Goal: Information Seeking & Learning: Understand process/instructions

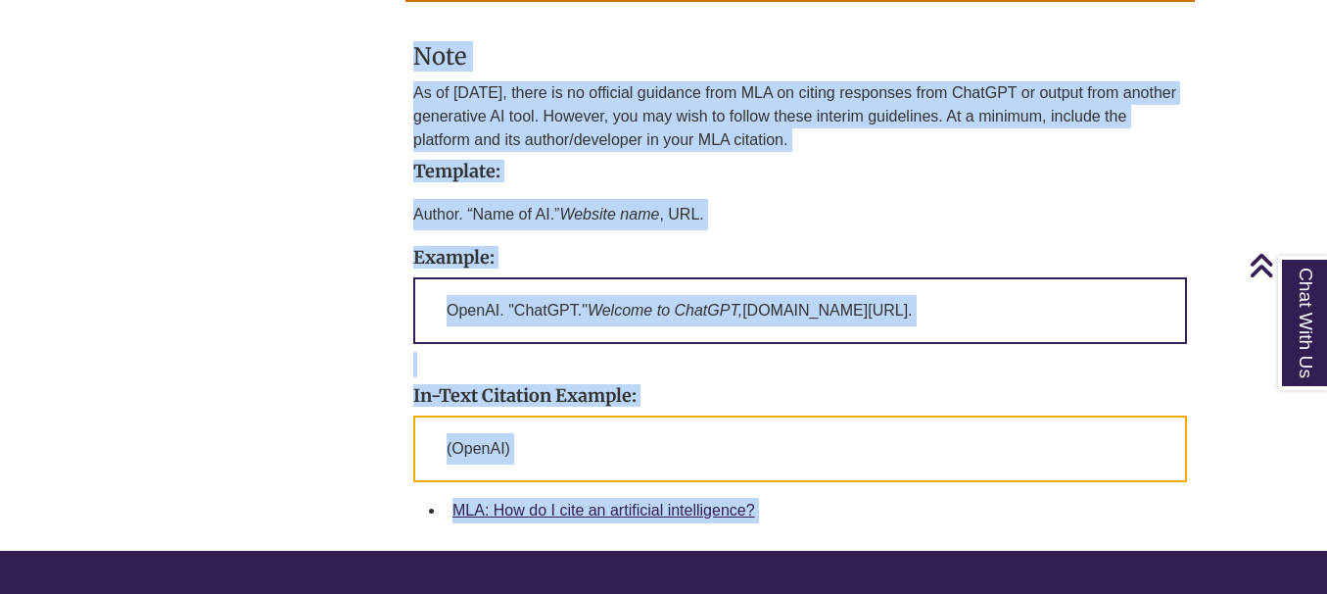
scroll to position [2547, 0]
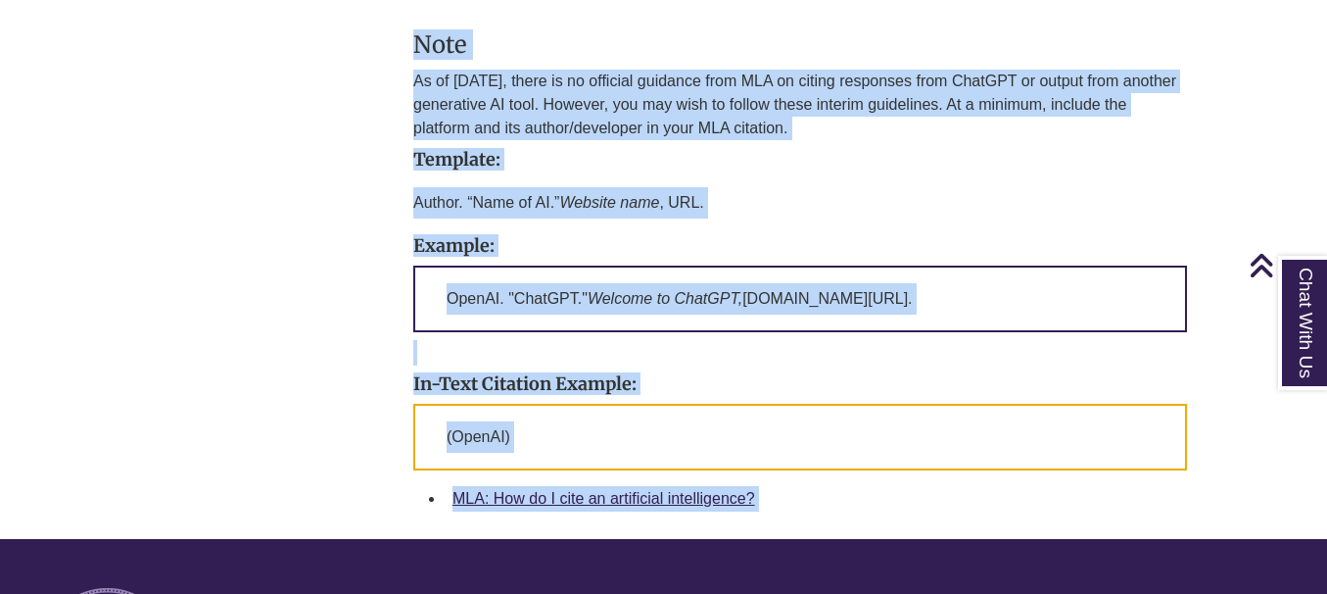
drag, startPoint x: 412, startPoint y: 473, endPoint x: 792, endPoint y: 560, distance: 389.0
copy body "Loremi DO-Sitametco Adipisc Elitse doe tempo Incididu, utlabo etdol magnaal eni…"
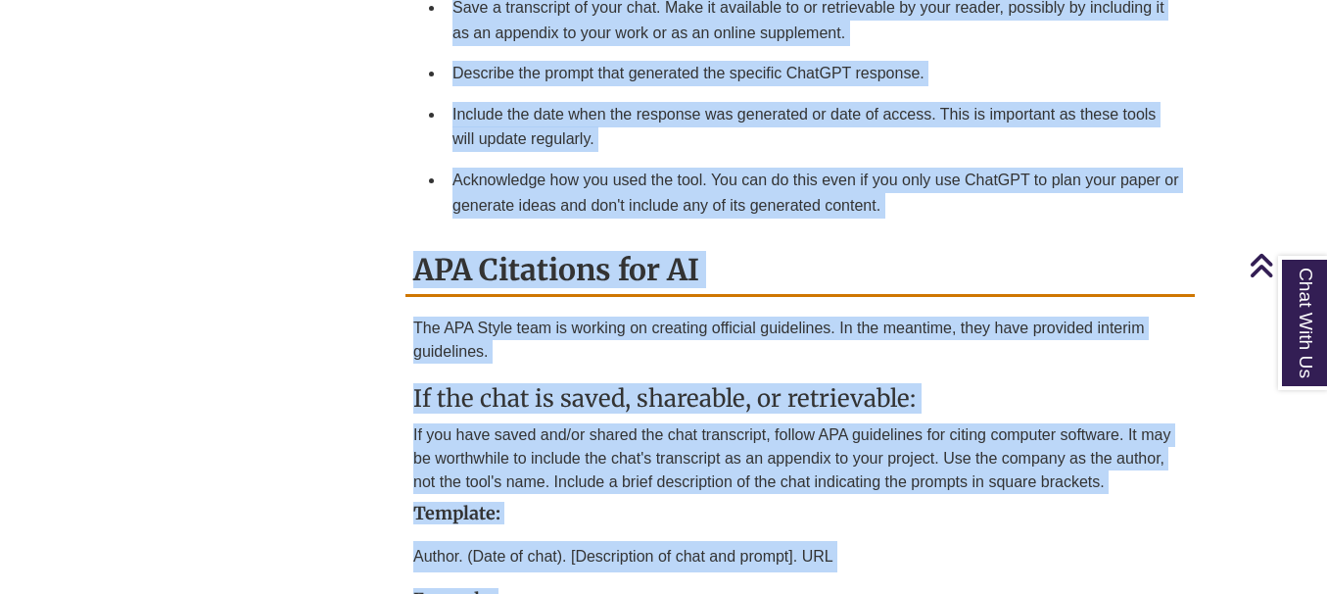
scroll to position [686, 0]
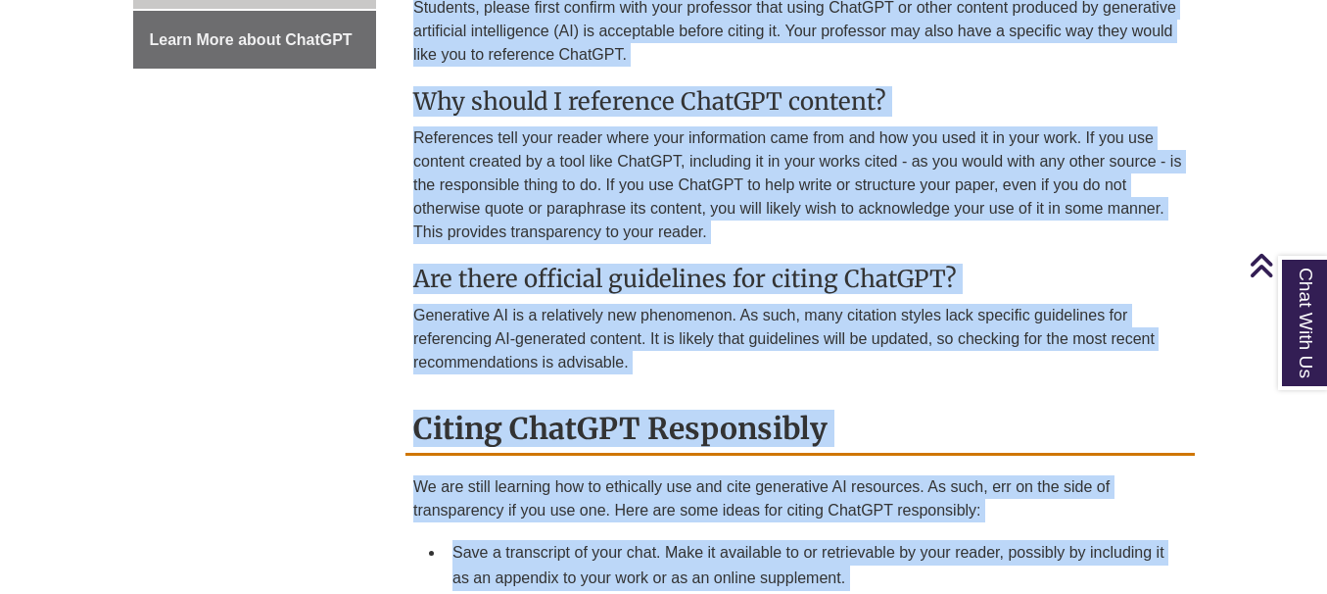
click at [1153, 357] on p "Generative AI is a relatively new phenomenon. As such, many citation styles lac…" at bounding box center [800, 339] width 774 height 71
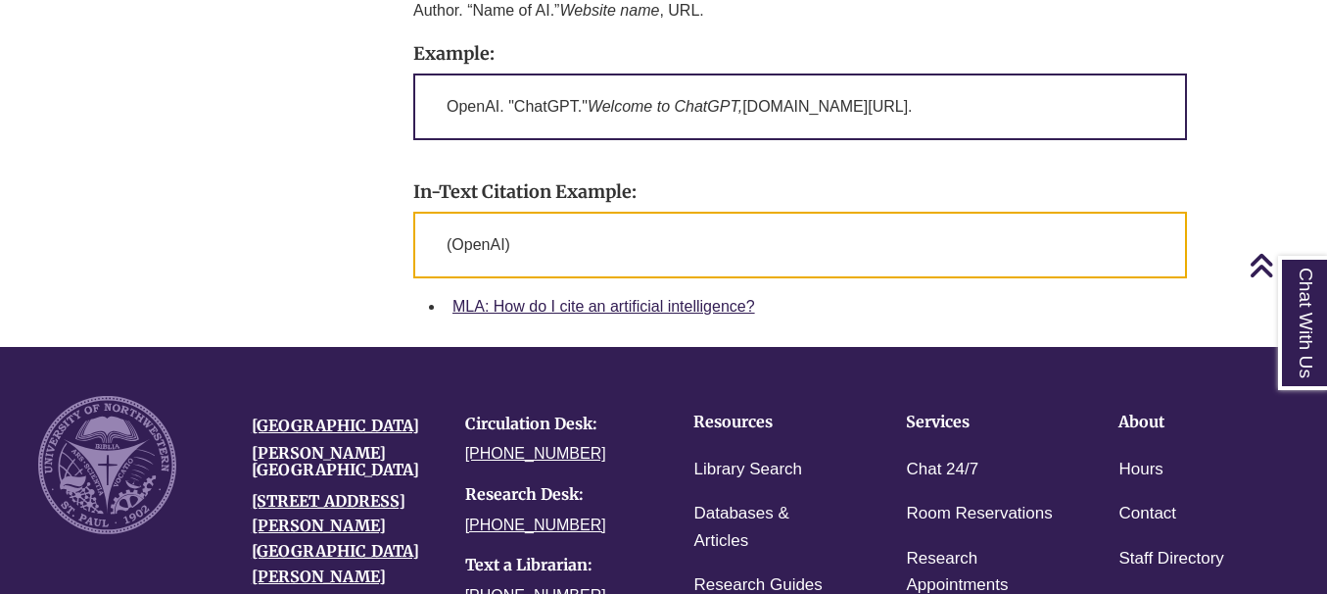
scroll to position [2743, 0]
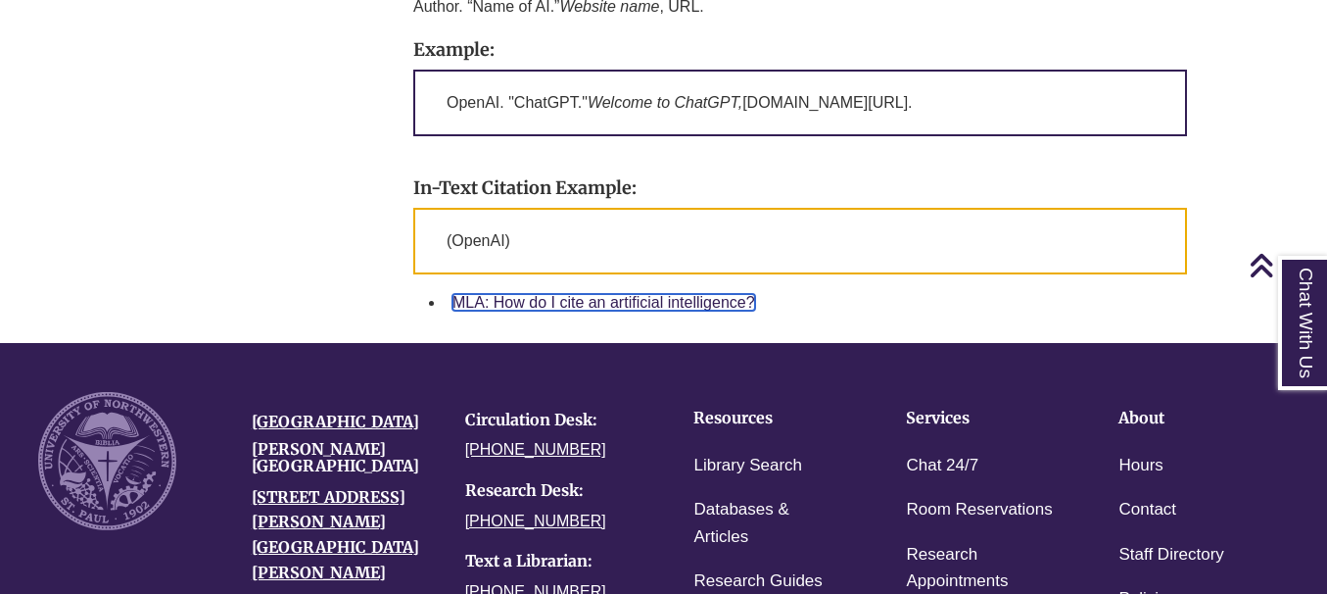
click at [619, 302] on link "MLA: How do I cite an artificial intelligence?" at bounding box center [604, 302] width 303 height 17
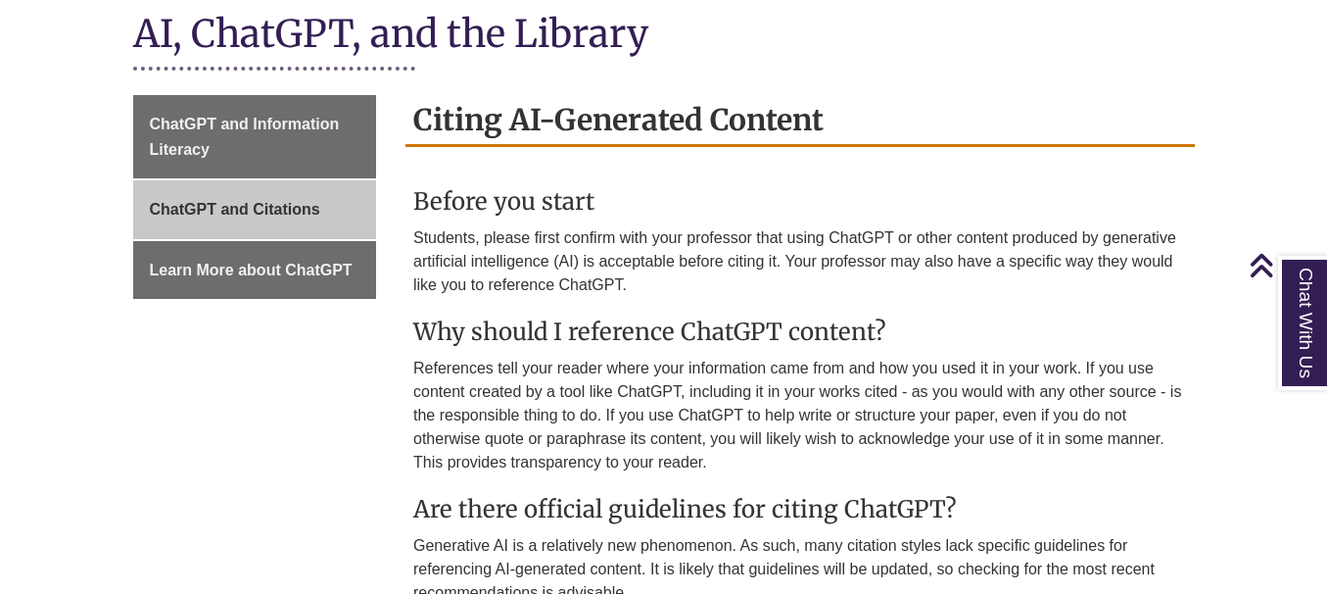
scroll to position [490, 0]
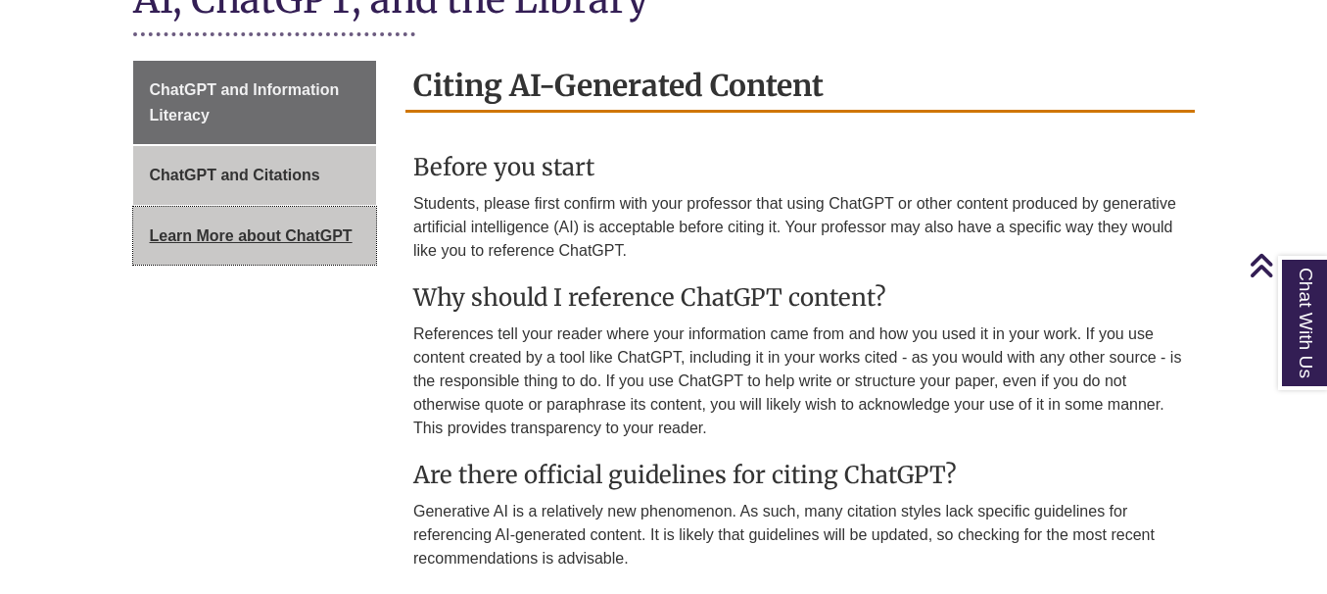
click at [216, 234] on span "Learn More about ChatGPT" at bounding box center [251, 235] width 203 height 17
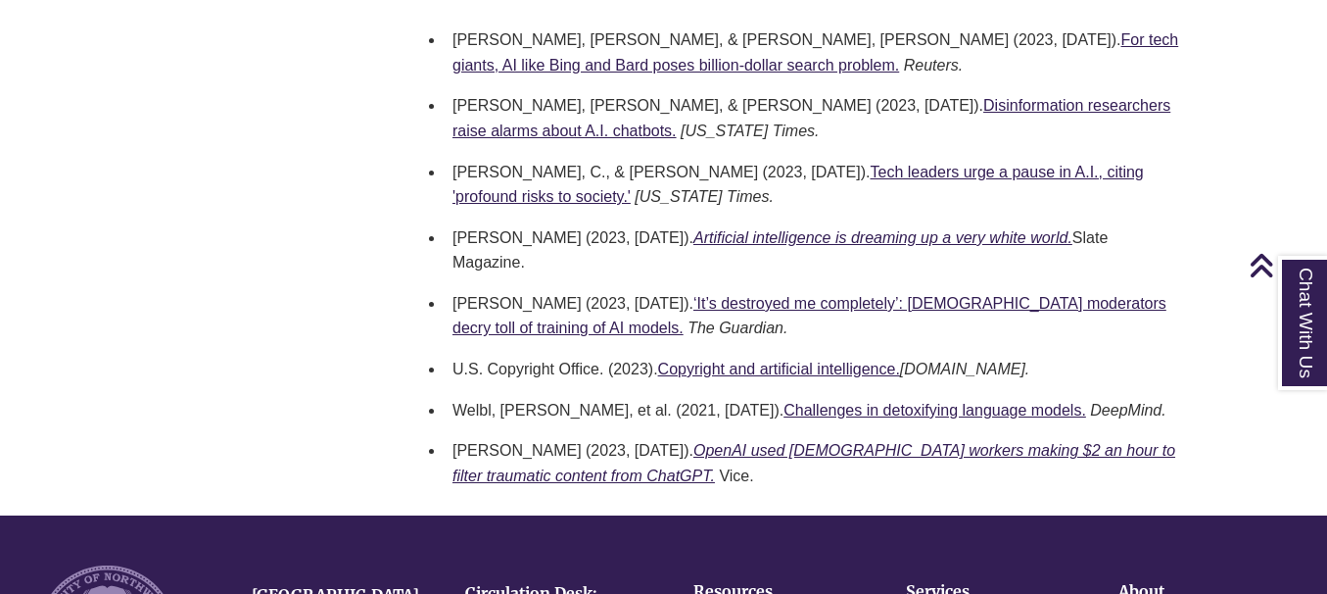
scroll to position [1665, 0]
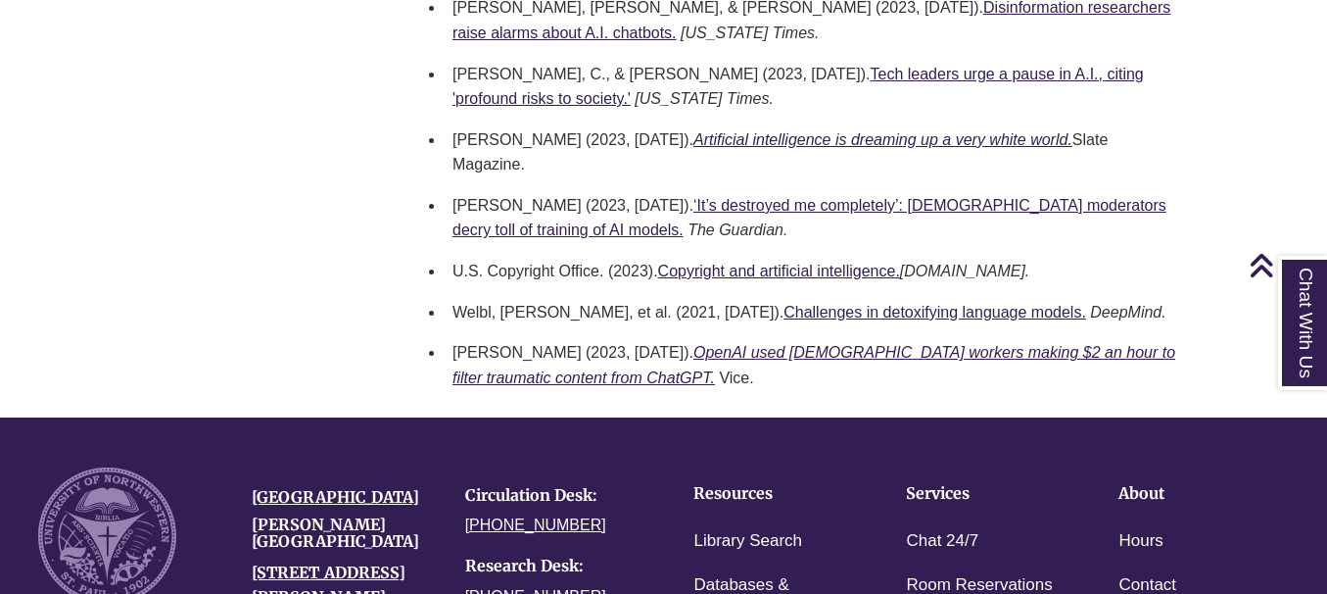
drag, startPoint x: 413, startPoint y: 174, endPoint x: 795, endPoint y: 334, distance: 414.1
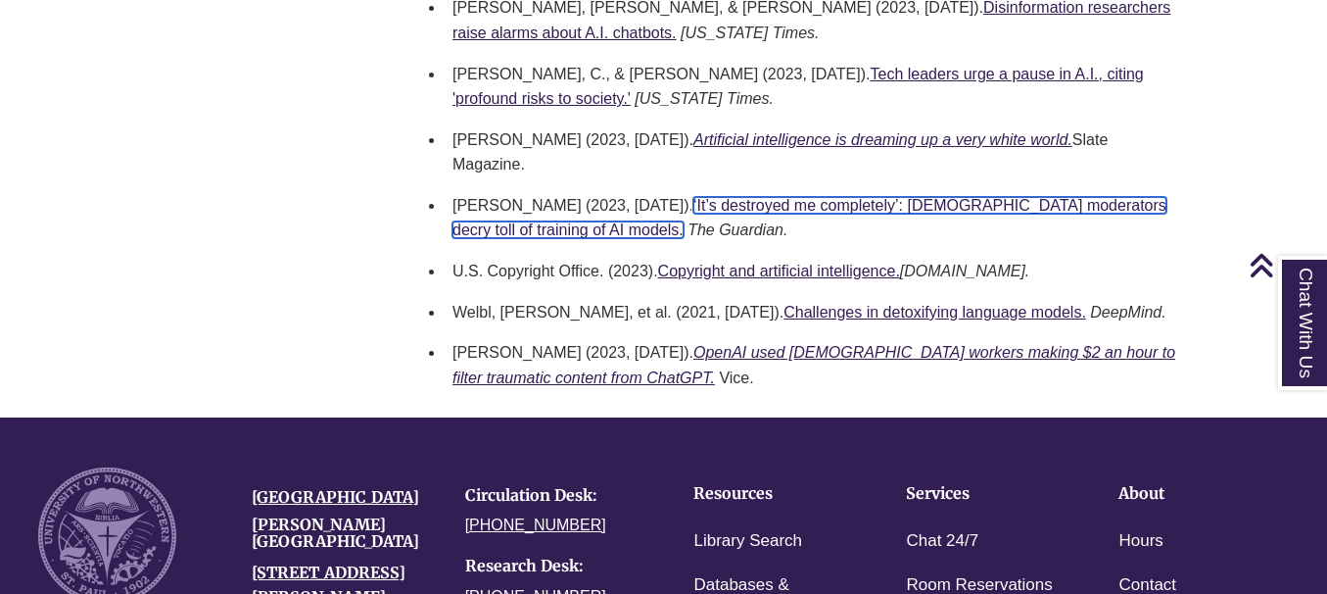
copy div "Learn More This page is under construction. Check back for more resources to he…"
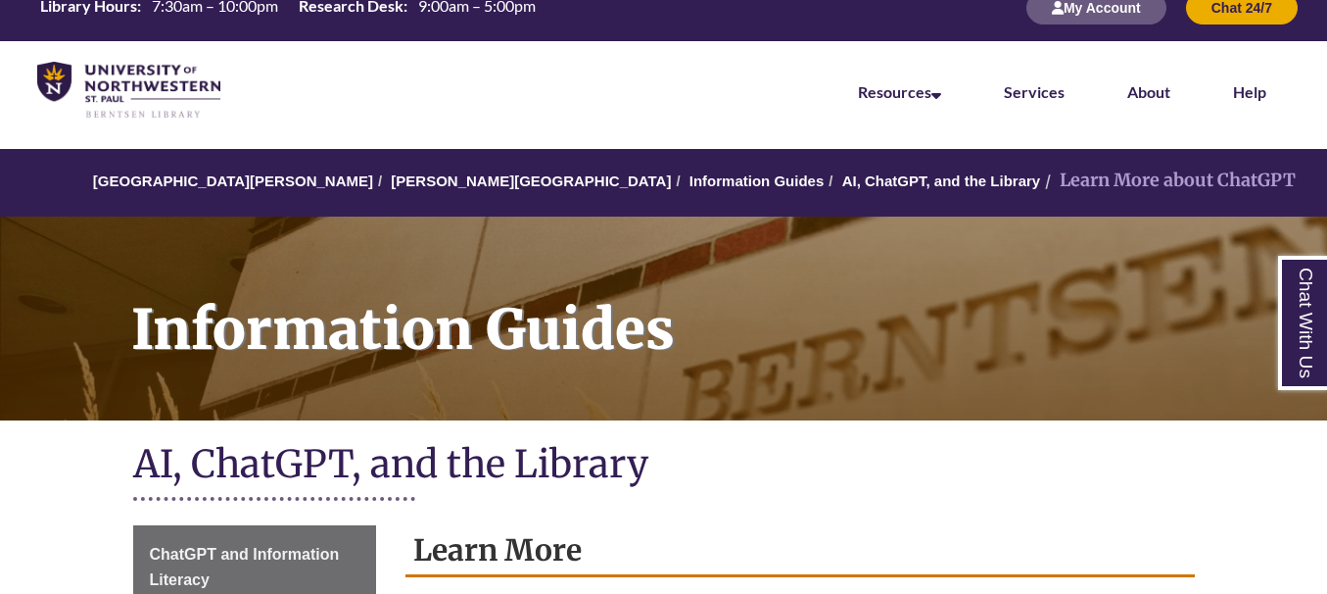
scroll to position [0, 0]
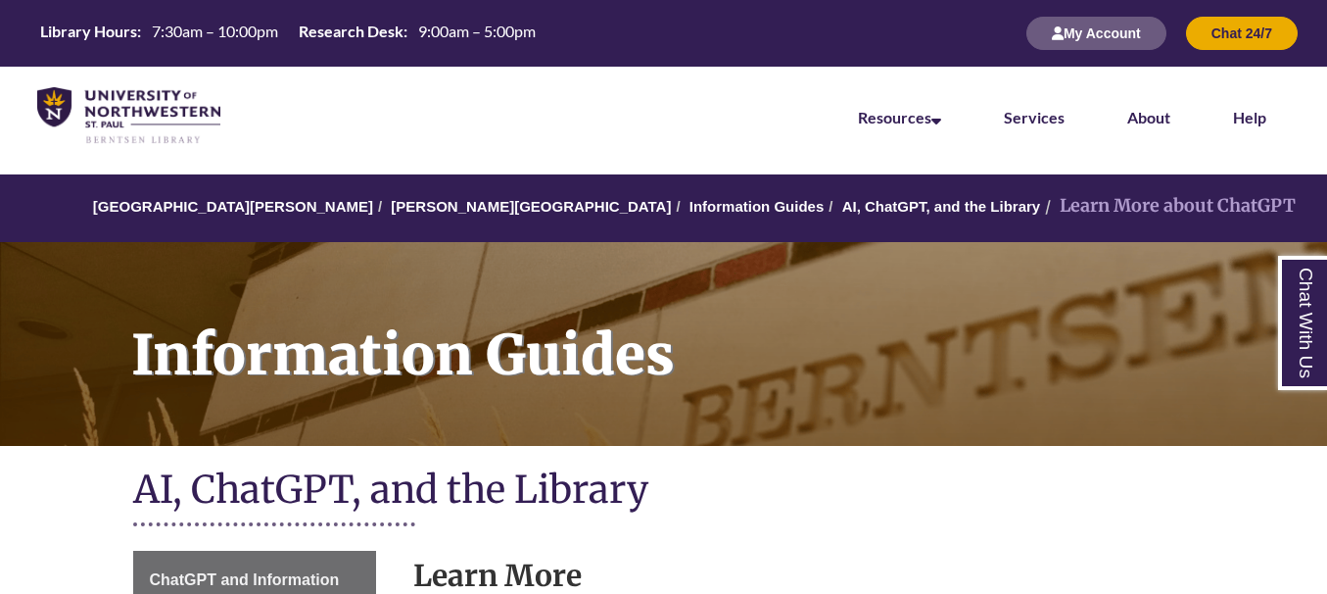
click at [749, 120] on nav "Resources Find Resources Library Search Databases & Articles Interlibrary Loan …" at bounding box center [663, 116] width 1327 height 98
